Goal: Transaction & Acquisition: Obtain resource

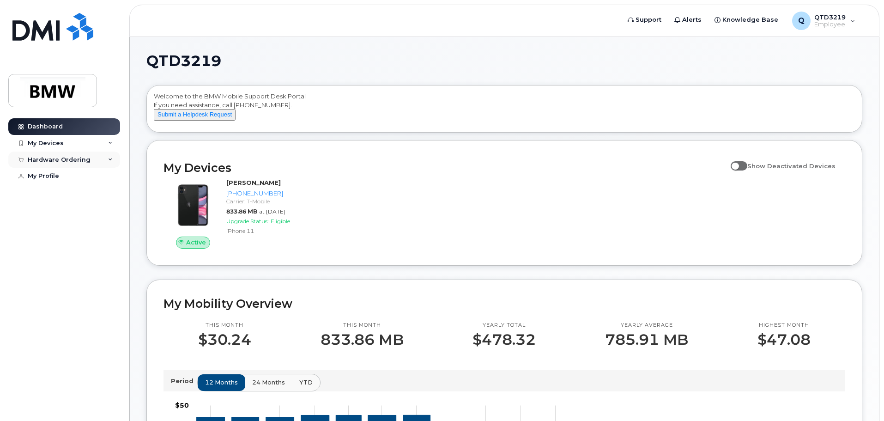
click at [96, 158] on div "Hardware Ordering" at bounding box center [64, 160] width 112 height 17
click at [70, 176] on link "New Order" at bounding box center [72, 177] width 96 height 18
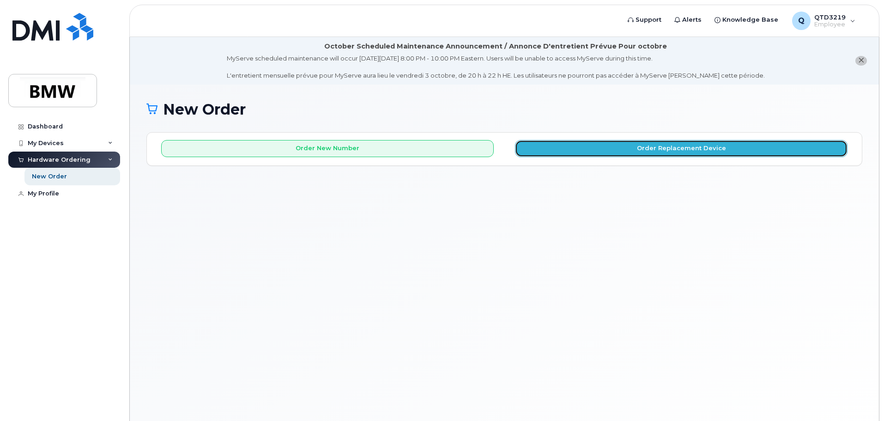
click at [533, 147] on button "Order Replacement Device" at bounding box center [681, 148] width 333 height 17
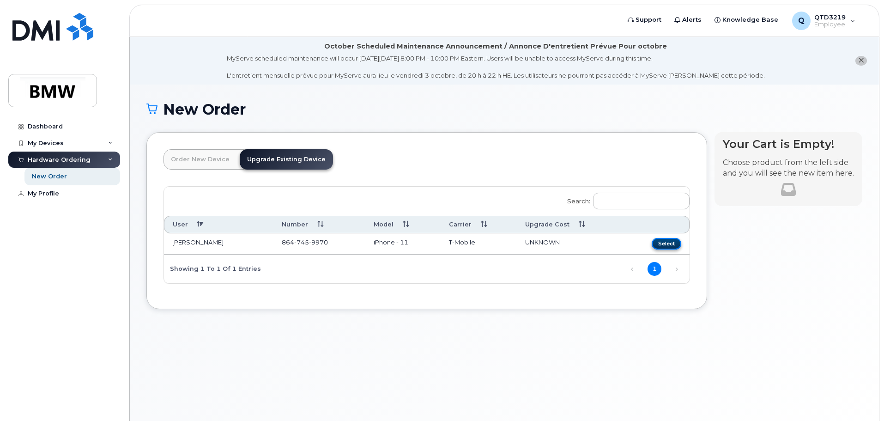
click at [665, 245] on button "Select" at bounding box center [667, 244] width 30 height 12
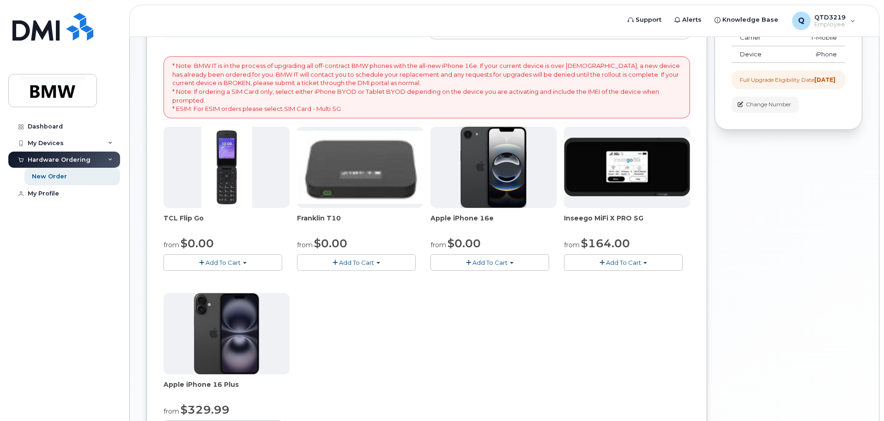
scroll to position [185, 0]
